Goal: Information Seeking & Learning: Learn about a topic

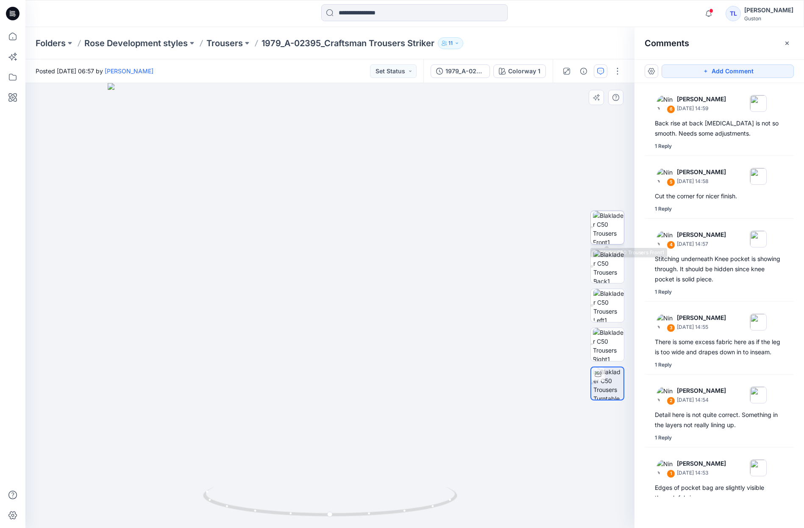
click at [609, 231] on img at bounding box center [608, 227] width 31 height 33
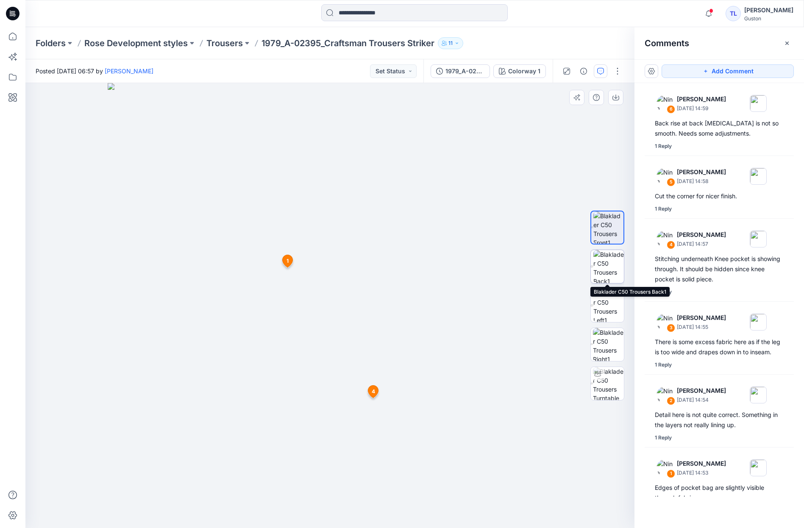
click at [610, 270] on img at bounding box center [608, 266] width 31 height 33
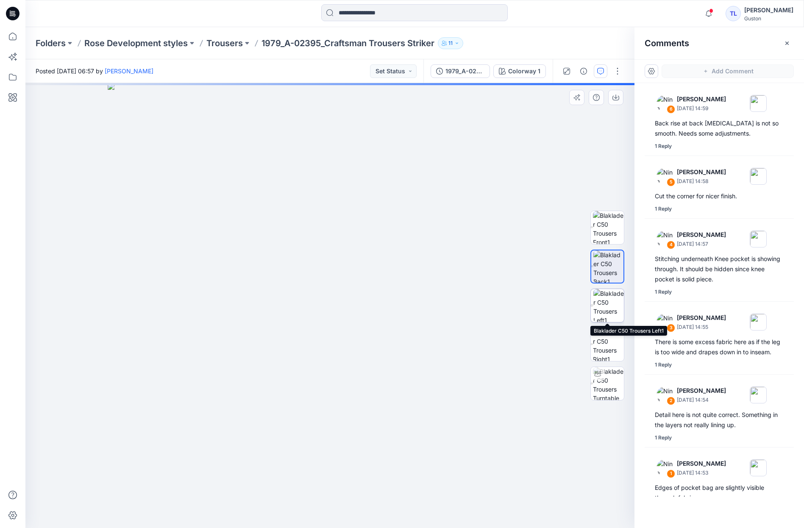
click at [608, 310] on img at bounding box center [608, 305] width 31 height 33
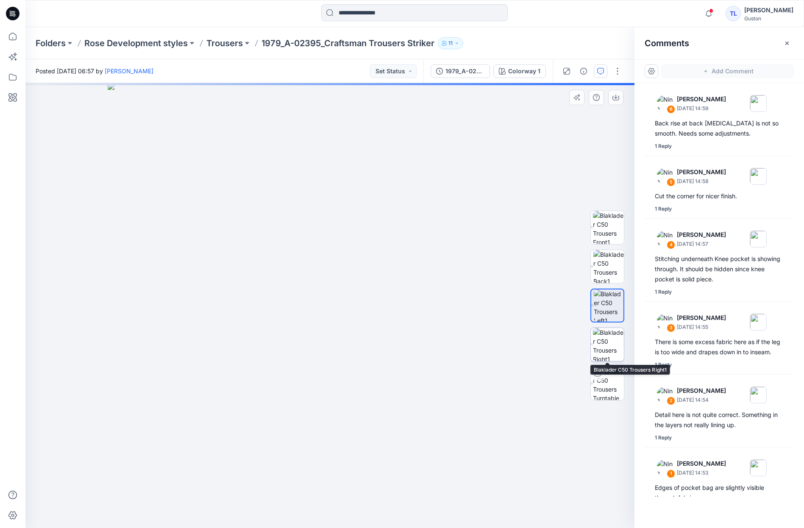
click at [621, 349] on img at bounding box center [608, 344] width 31 height 33
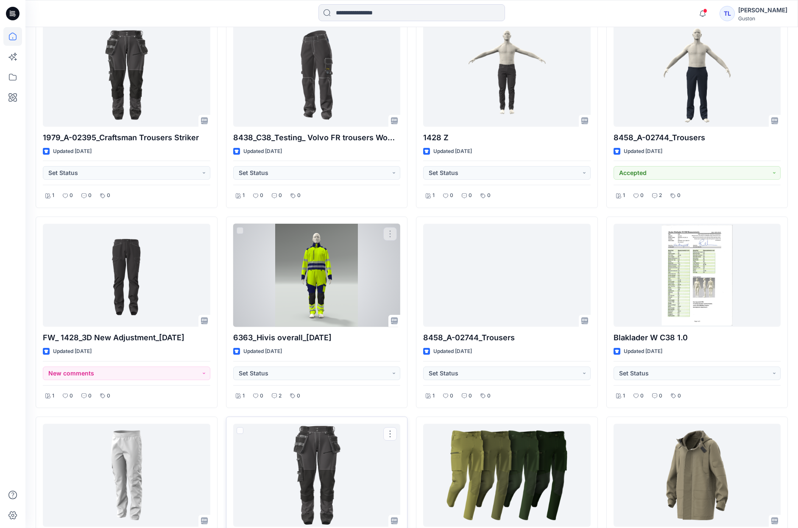
scroll to position [268, 0]
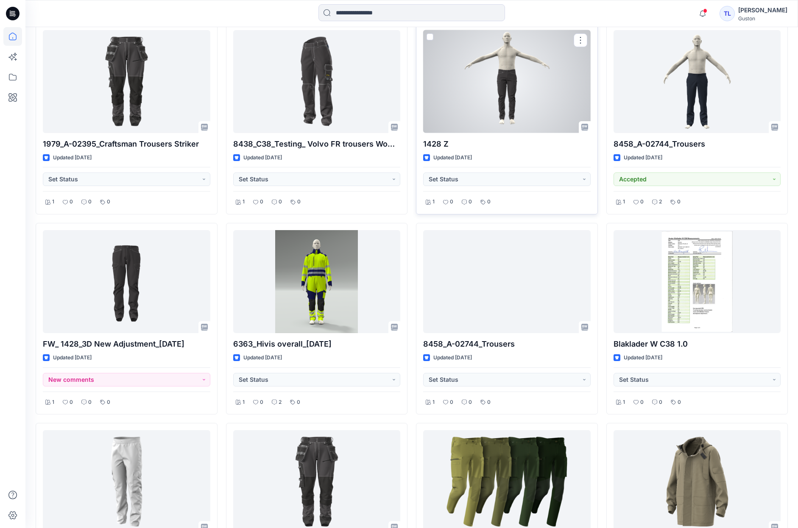
click at [540, 121] on div at bounding box center [506, 81] width 167 height 103
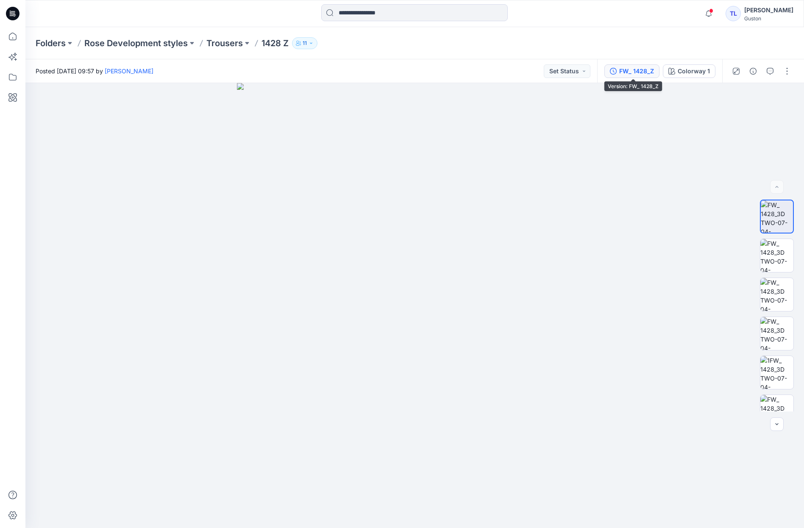
click at [632, 70] on div "FW_ 1428_Z" at bounding box center [636, 71] width 35 height 9
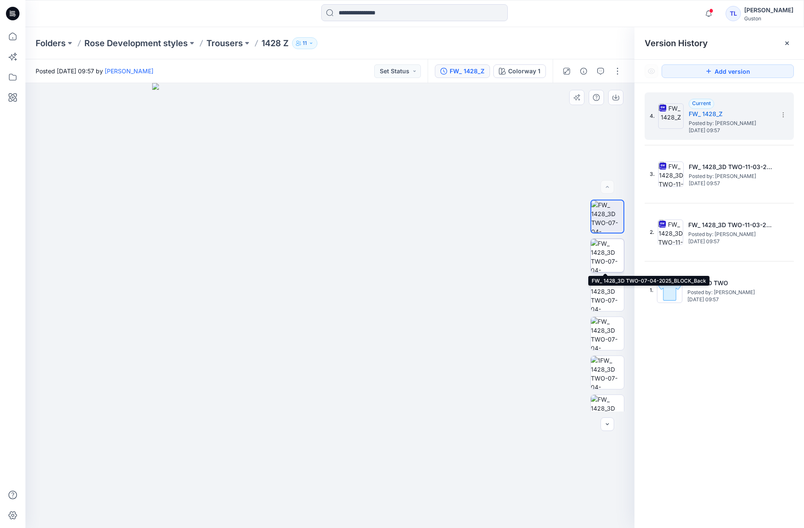
click at [597, 255] on img at bounding box center [607, 255] width 33 height 33
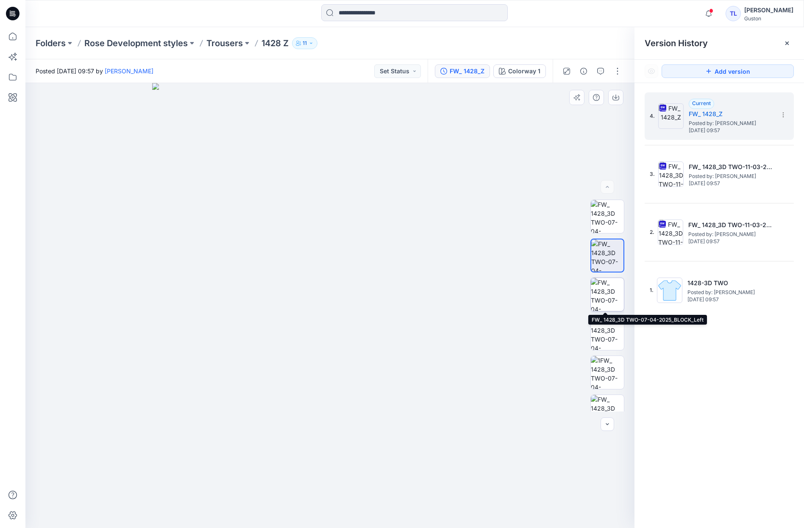
click at [599, 303] on img at bounding box center [607, 294] width 33 height 33
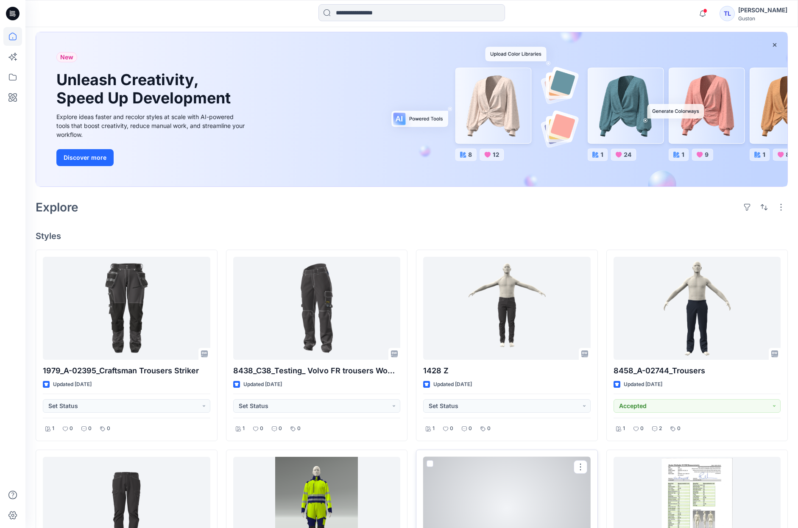
scroll to position [14, 0]
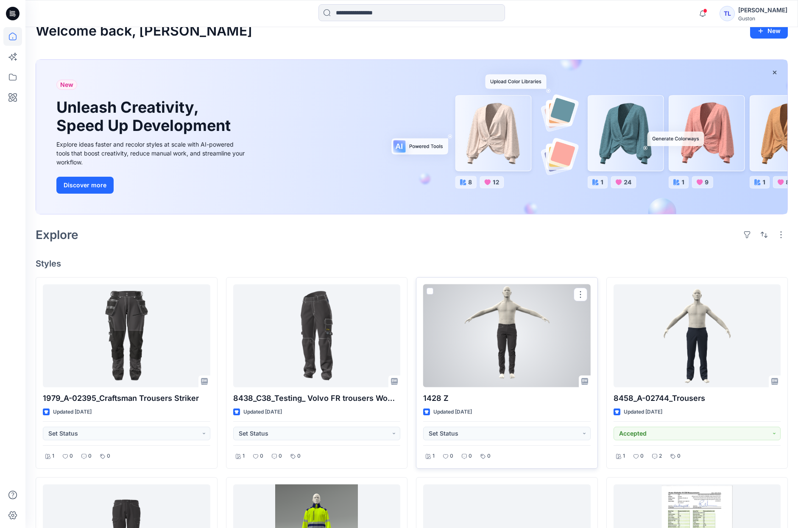
click at [530, 337] on div at bounding box center [506, 335] width 167 height 103
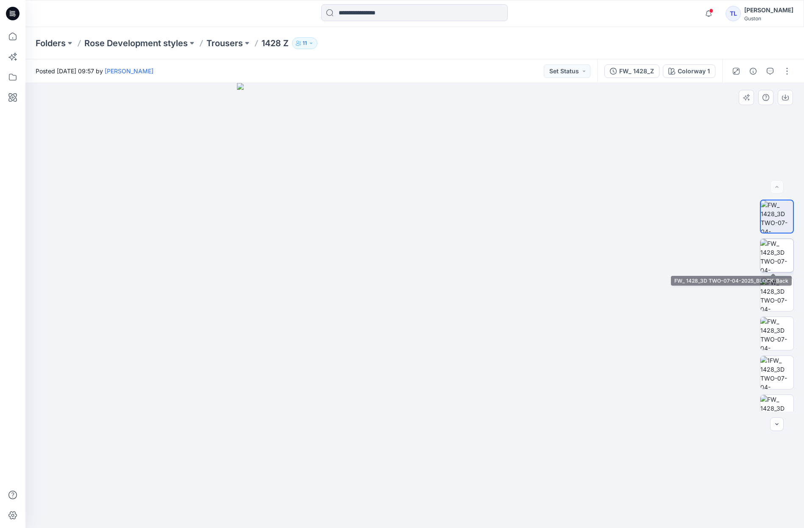
click at [776, 251] on img at bounding box center [776, 255] width 33 height 33
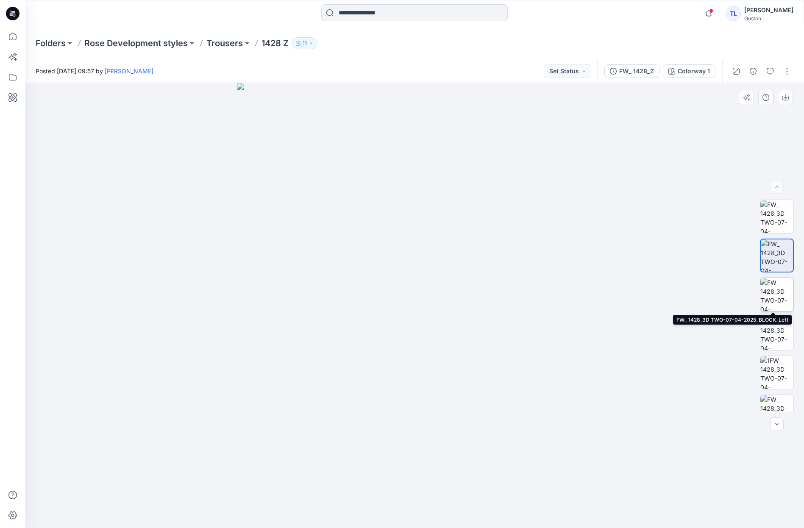
click at [778, 297] on img at bounding box center [776, 294] width 33 height 33
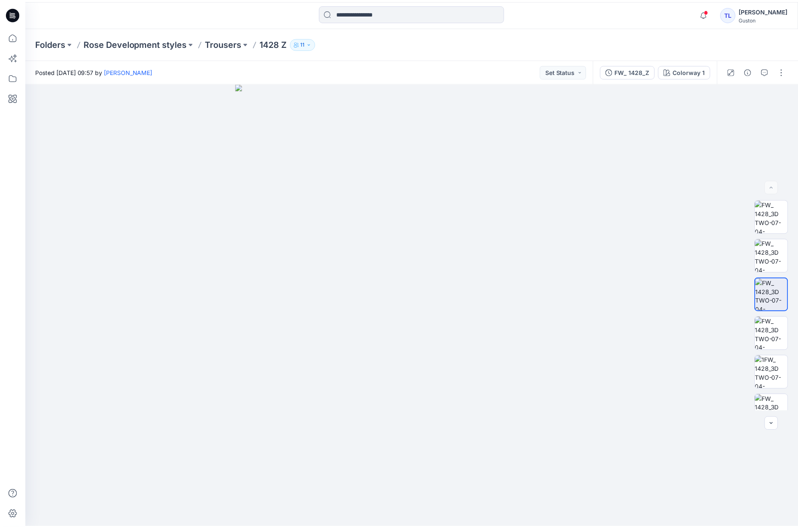
scroll to position [14, 0]
